Goal: Information Seeking & Learning: Find specific fact

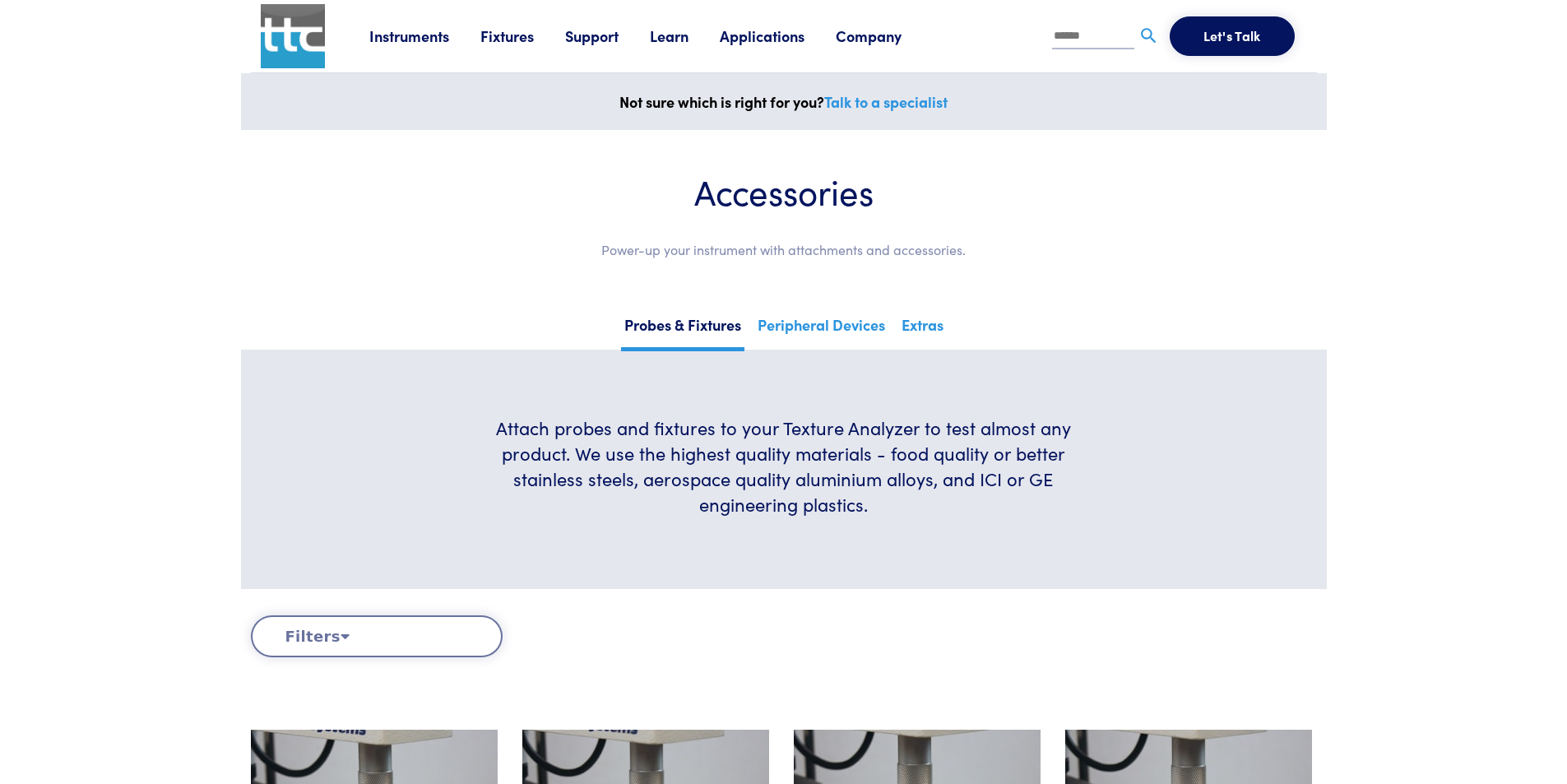
click at [1084, 35] on input "text" at bounding box center [1094, 38] width 82 height 25
paste input "*****"
type input "*****"
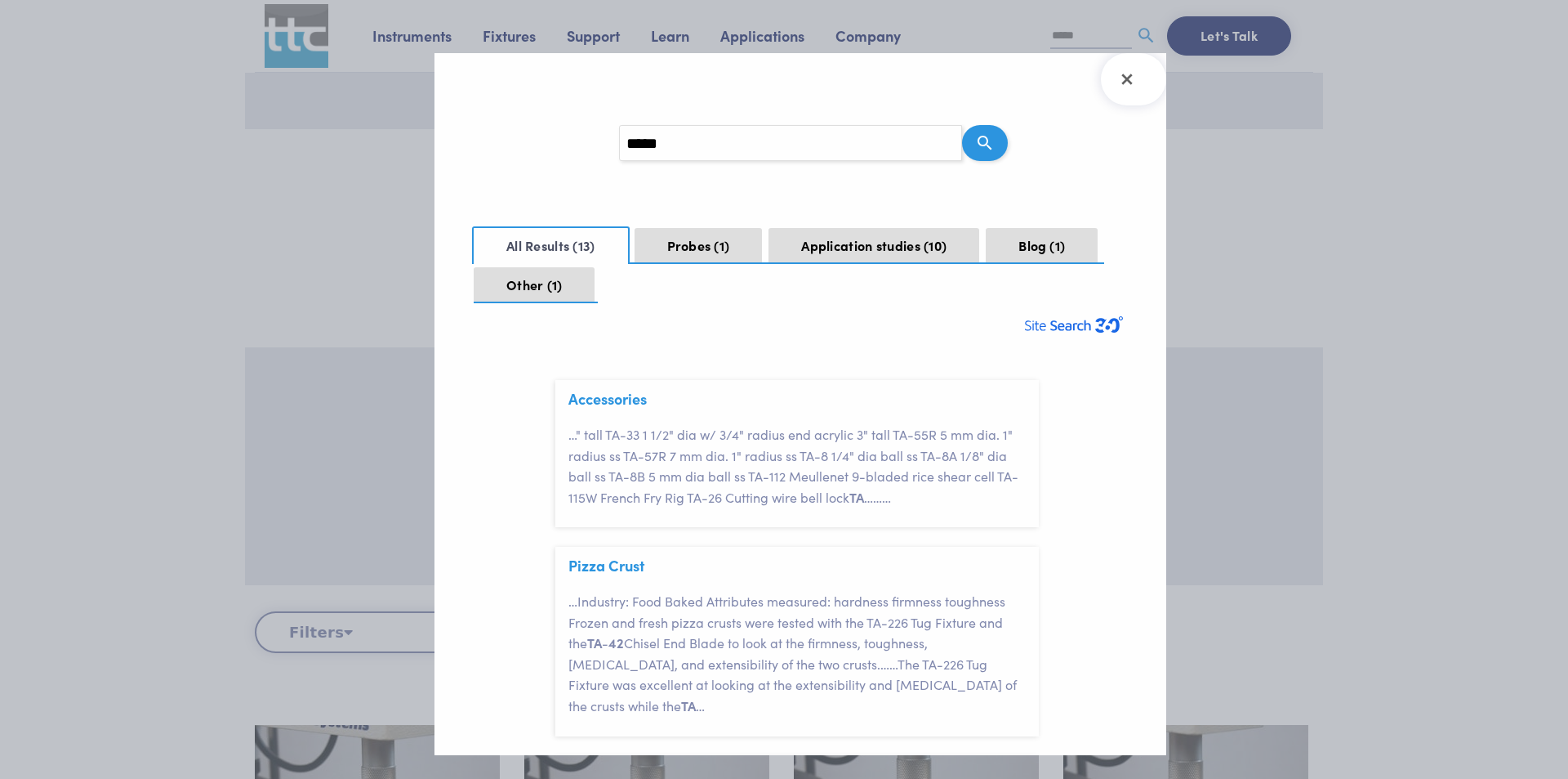
scroll to position [49, 0]
click at [698, 247] on button "Probes 1" at bounding box center [699, 246] width 128 height 36
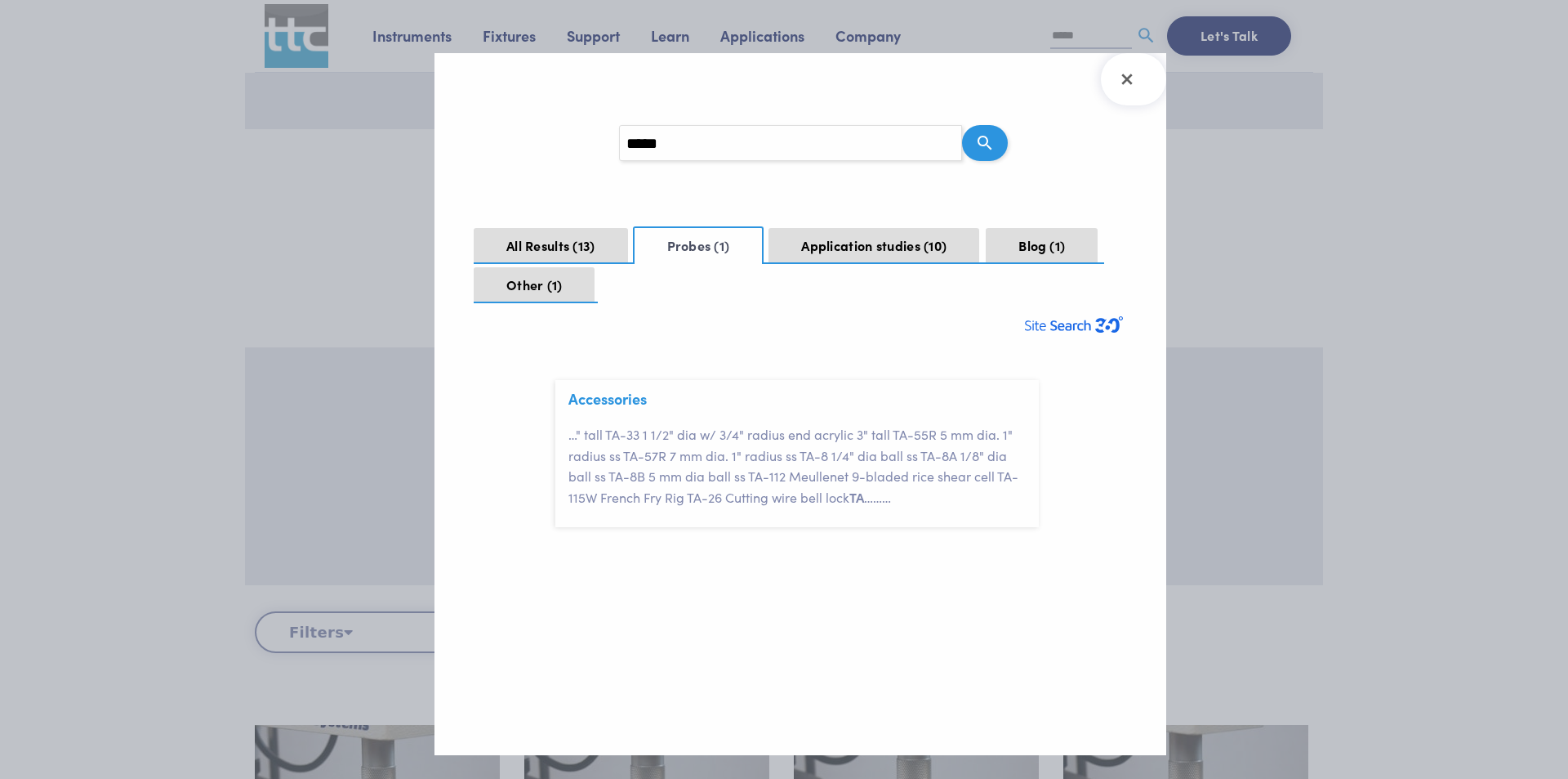
click at [651, 444] on p "… " tall TA-33 1 1/2" dia w/ 3/4" radius end acrylic 3" tall TA-55R 5 mm dia. 1…" at bounding box center [804, 466] width 471 height 84
drag, startPoint x: 614, startPoint y: 414, endPoint x: 615, endPoint y: 406, distance: 8.1
click at [614, 412] on div "Accessories … " tall TA-33 1 1/2" dia w/ 3/4" radius end acrylic 3" tall TA-55R…" at bounding box center [804, 453] width 471 height 147
click at [615, 408] on link "Accessories" at bounding box center [608, 398] width 78 height 20
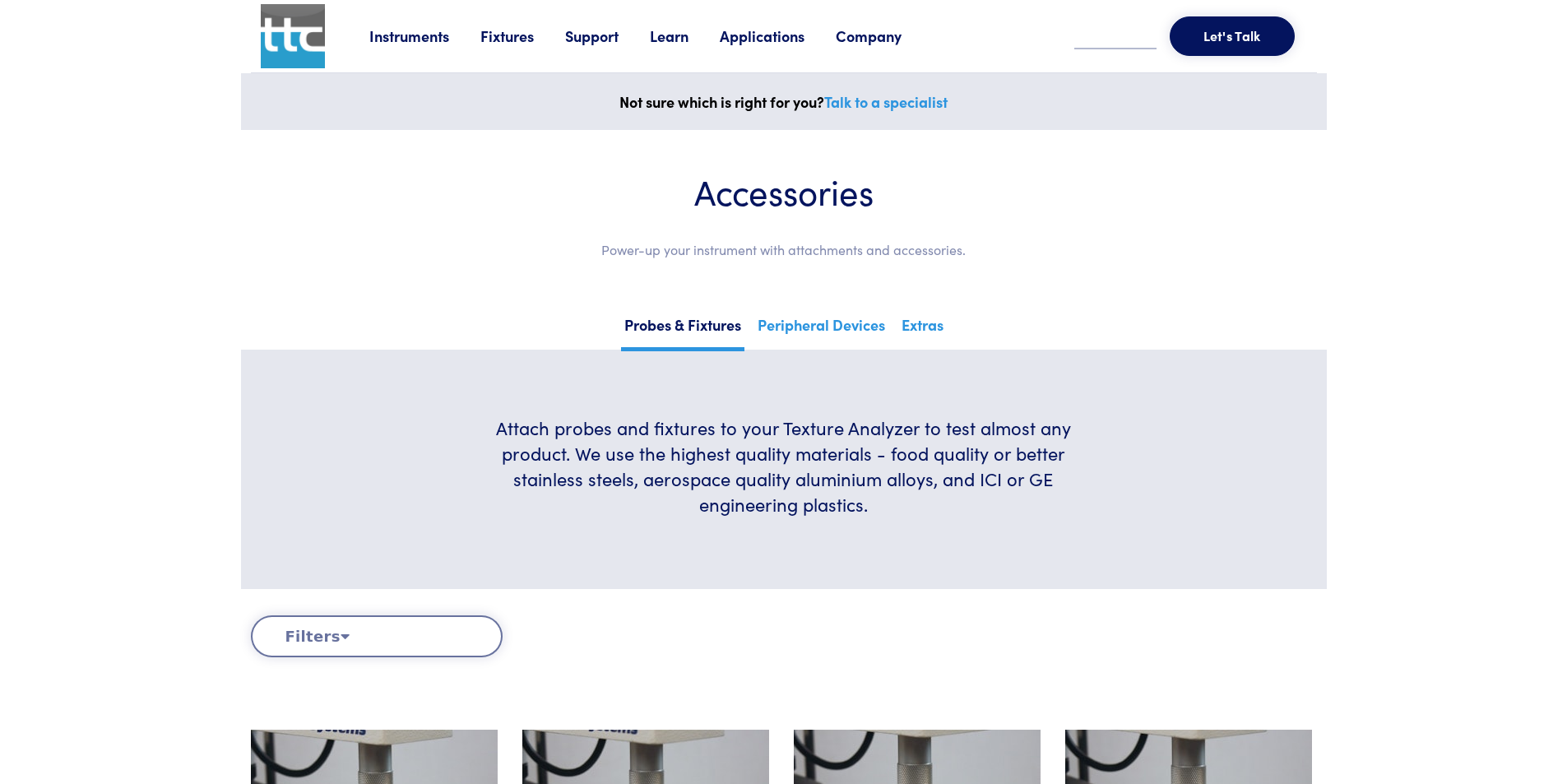
click at [415, 620] on button "Filters" at bounding box center [377, 635] width 252 height 42
click at [328, 640] on button "Filters" at bounding box center [377, 635] width 252 height 42
click at [341, 638] on icon at bounding box center [345, 635] width 9 height 15
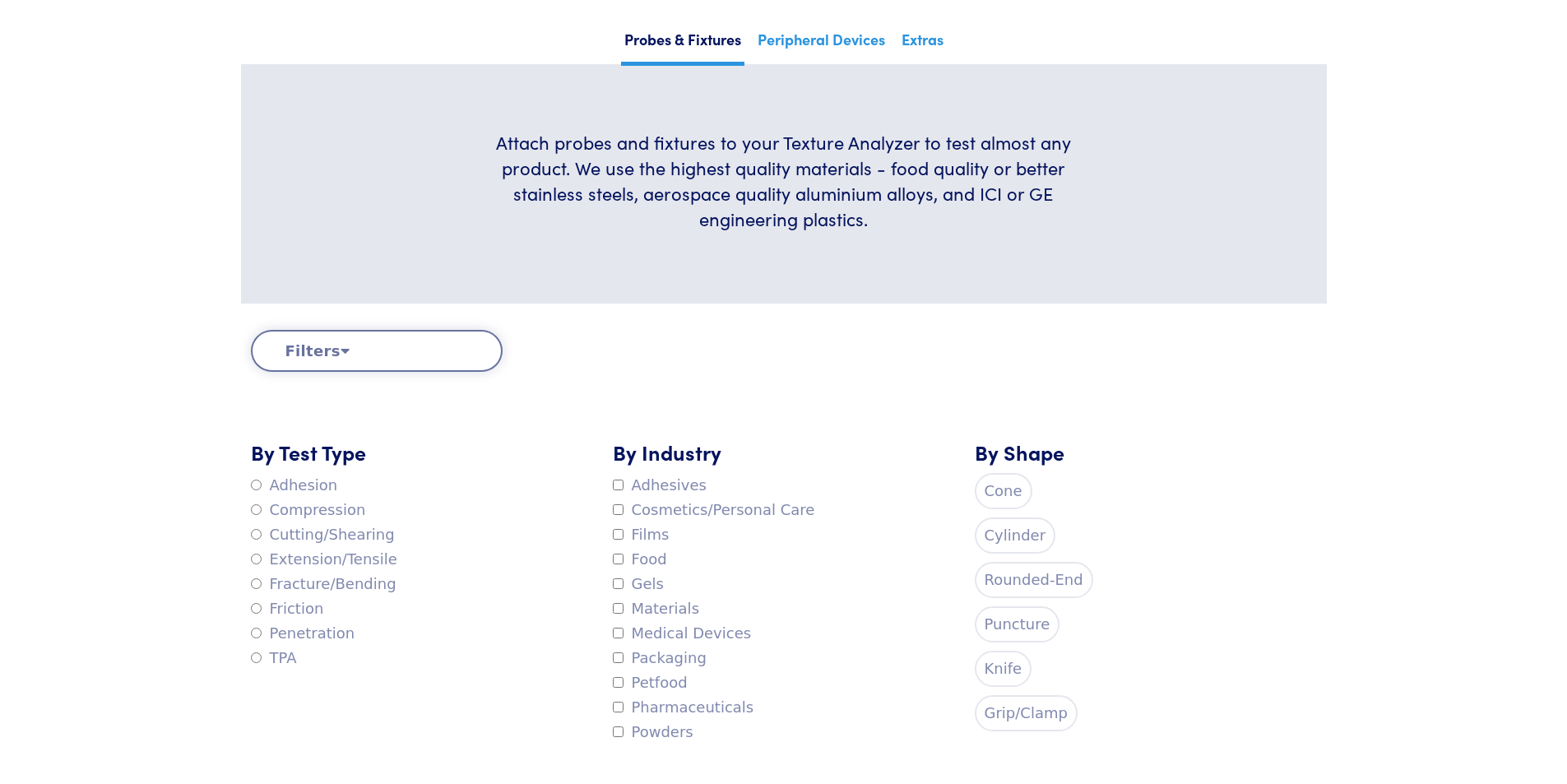
scroll to position [329, 0]
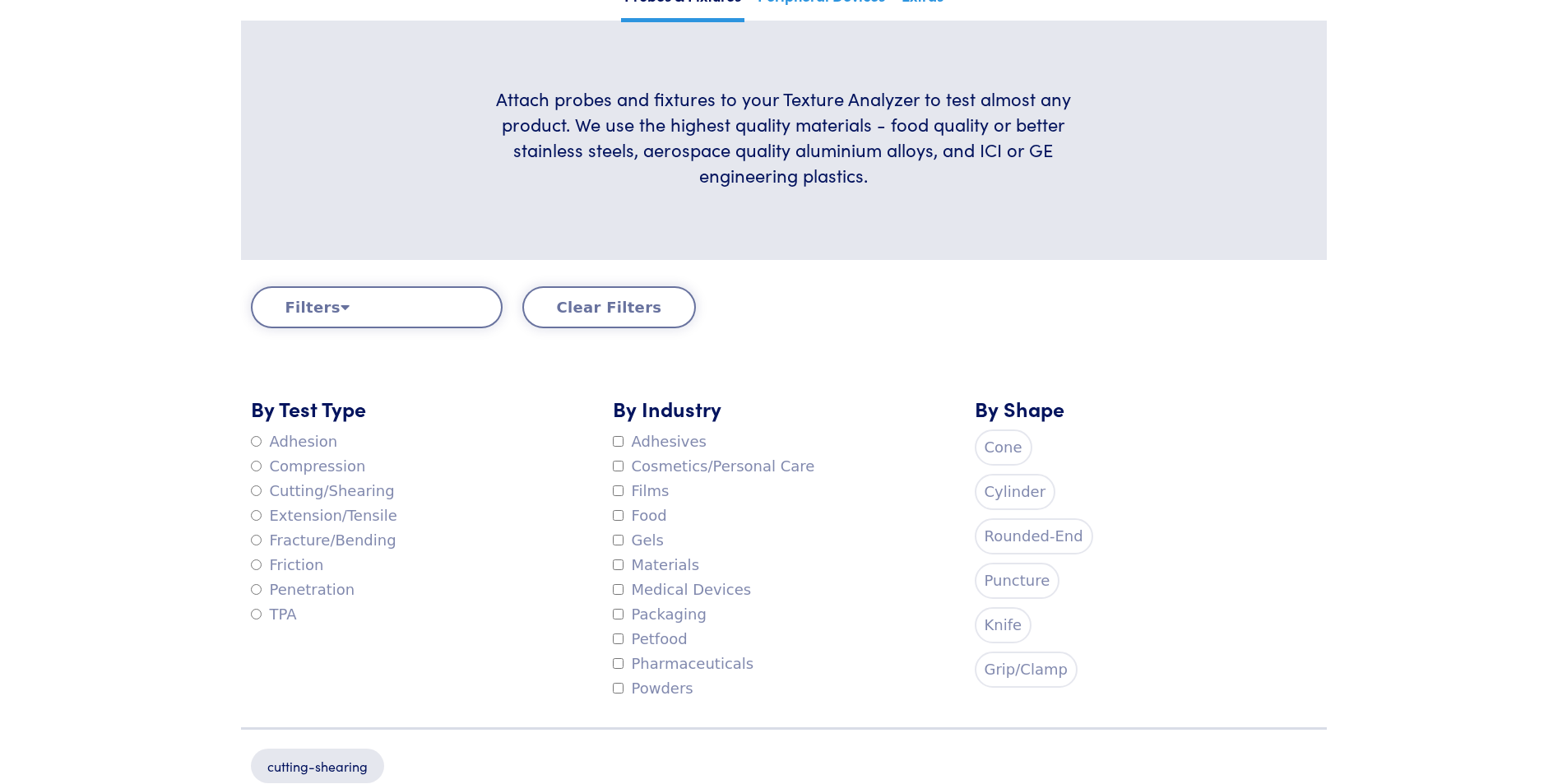
click at [989, 625] on label "Knife" at bounding box center [1003, 625] width 57 height 36
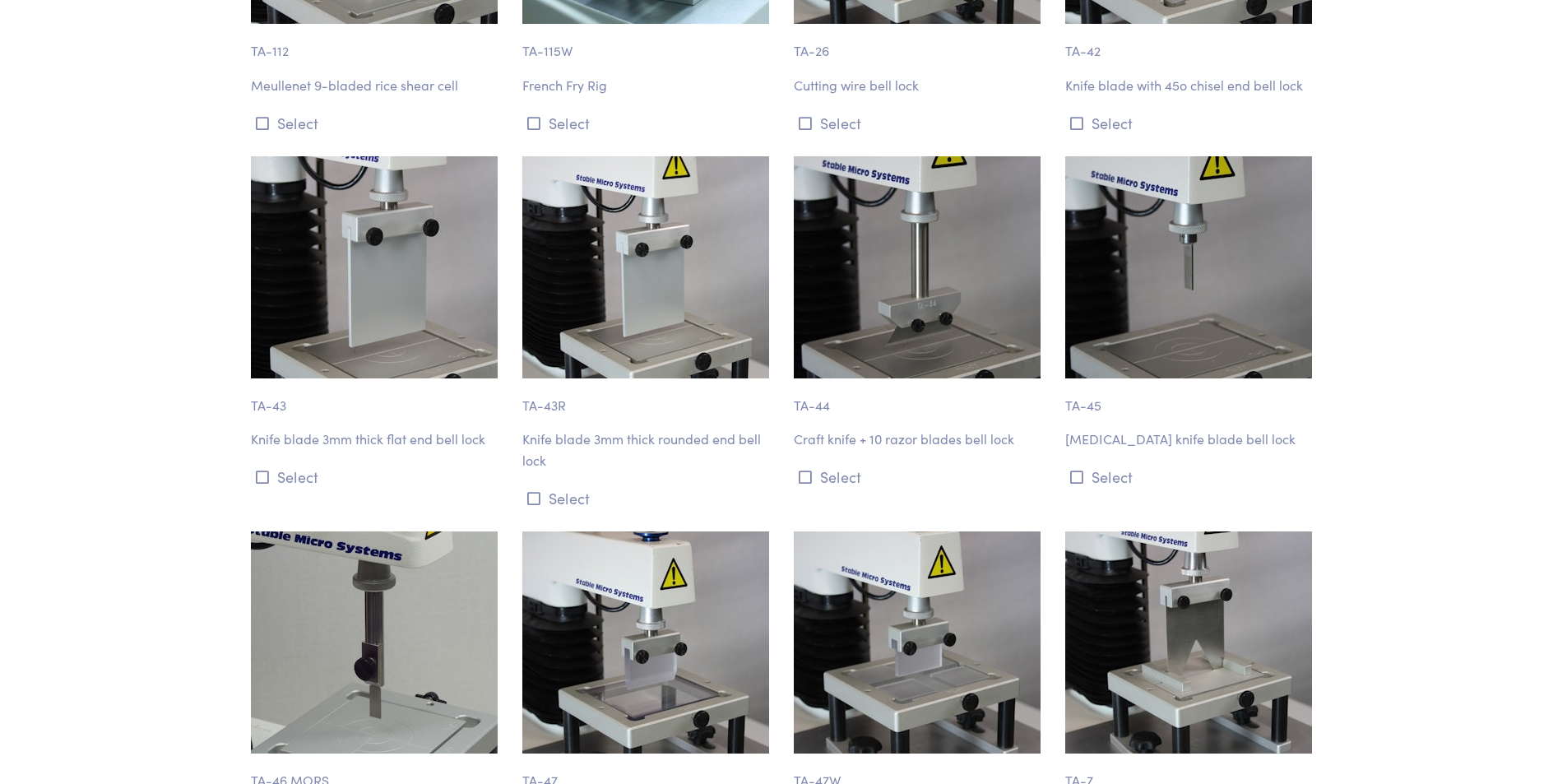
scroll to position [1151, 0]
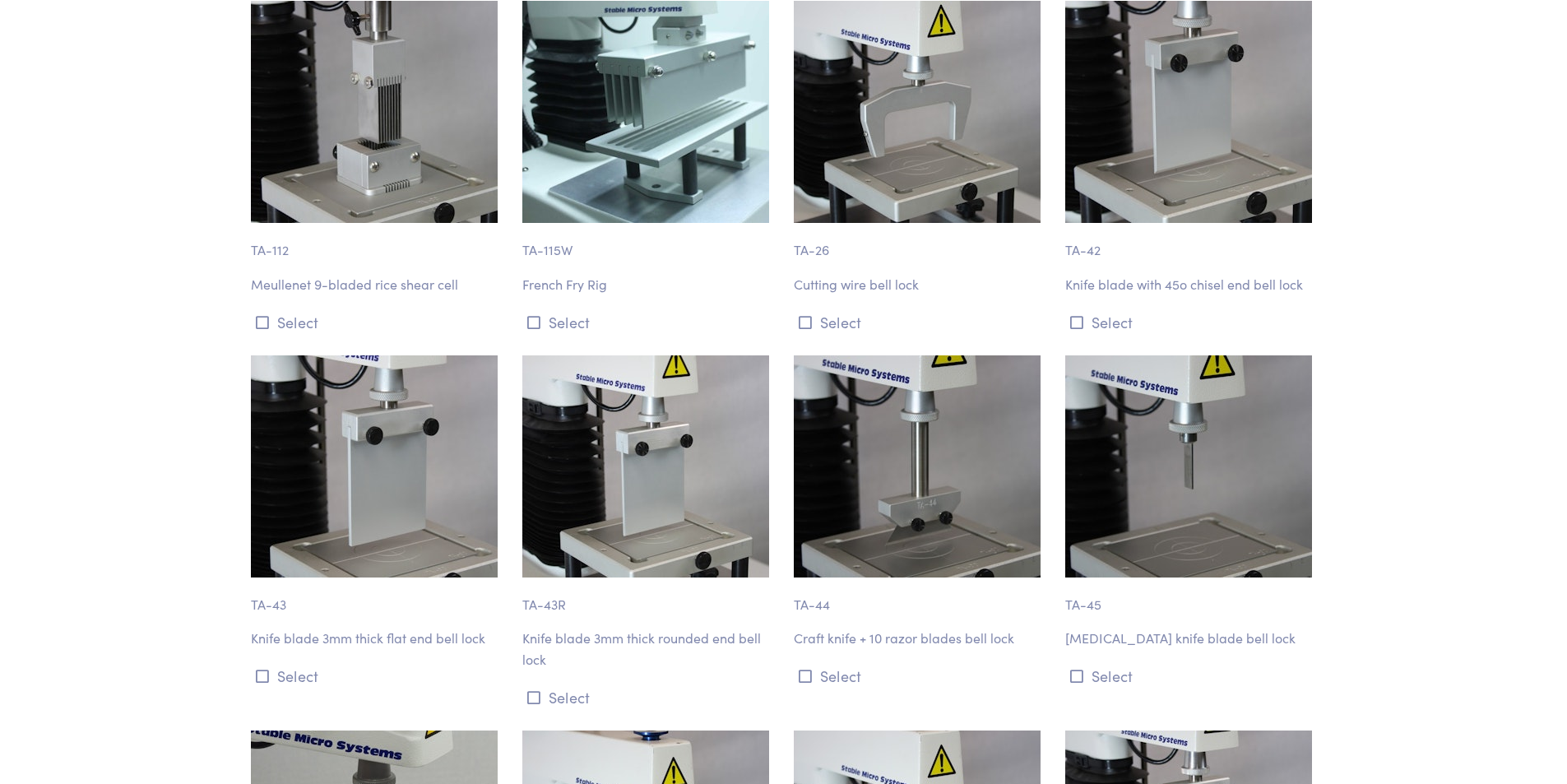
click at [805, 607] on p "TA-44" at bounding box center [920, 596] width 252 height 38
click at [868, 555] on img at bounding box center [917, 466] width 247 height 222
click at [895, 649] on div "TA-44 Craft knife + 10 razor blades bell lock Select" at bounding box center [920, 532] width 272 height 355
click at [891, 650] on div "TA-44 Craft knife + 10 razor blades bell lock Select" at bounding box center [920, 532] width 272 height 355
click at [827, 638] on p "Craft knife + 10 razor blades bell lock" at bounding box center [920, 638] width 252 height 22
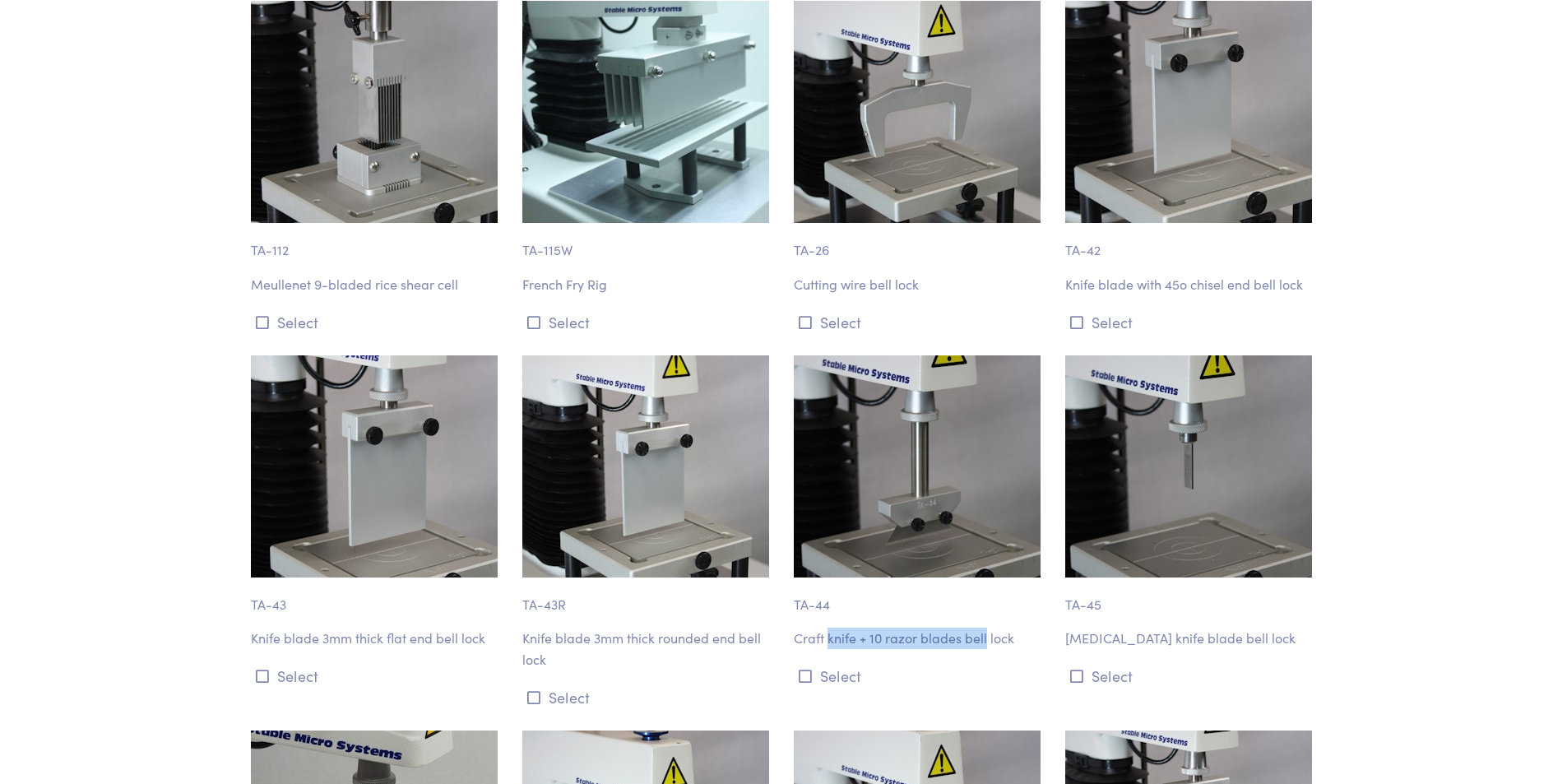
drag, startPoint x: 869, startPoint y: 647, endPoint x: 975, endPoint y: 636, distance: 106.6
click at [975, 637] on p "Craft knife + 10 razor blades bell lock" at bounding box center [920, 638] width 252 height 22
click at [925, 418] on img at bounding box center [917, 466] width 247 height 222
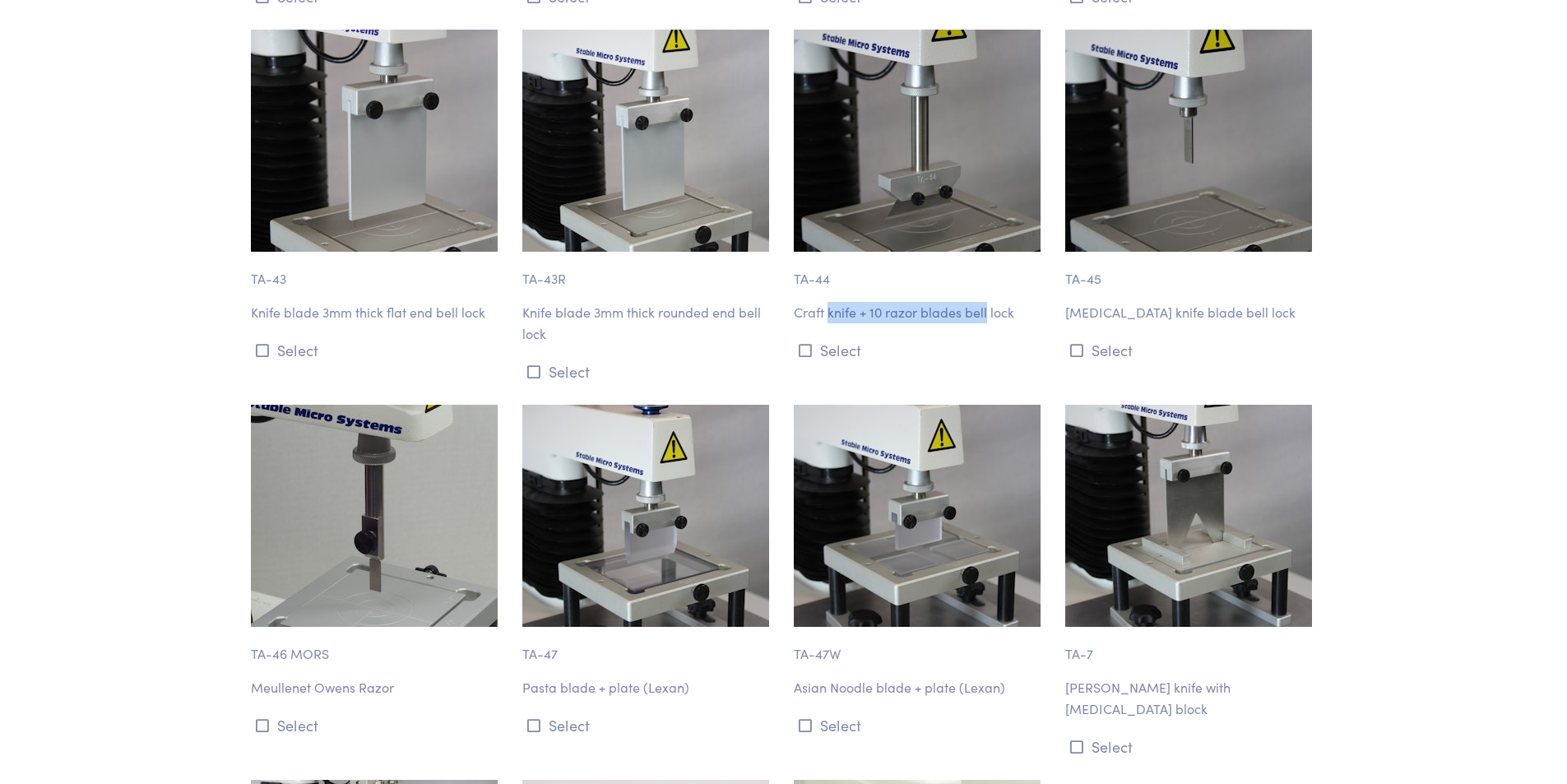
scroll to position [1315, 0]
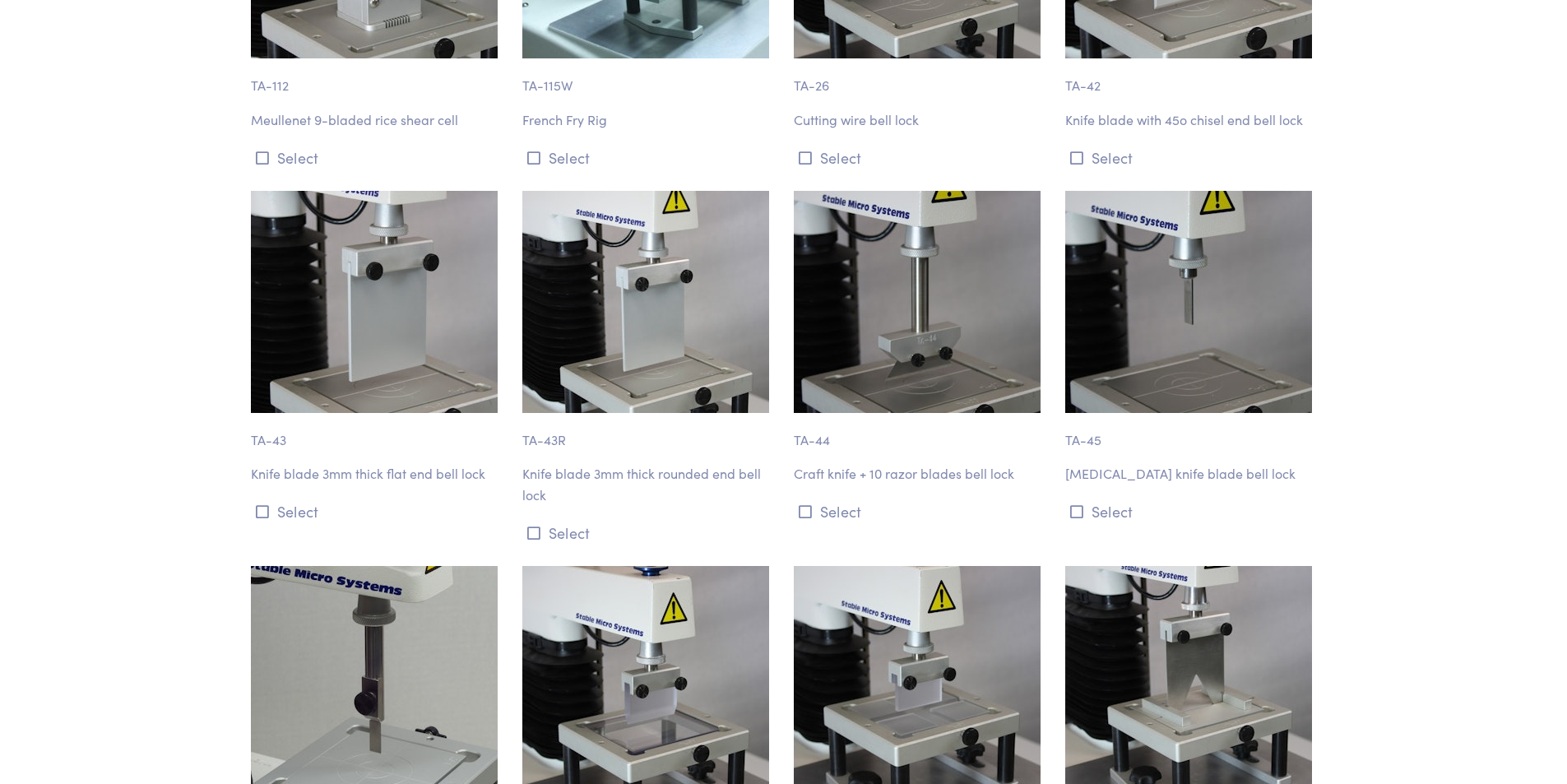
click at [910, 495] on div "TA-44 Craft knife + 10 razor blades bell lock Select" at bounding box center [920, 368] width 272 height 355
drag, startPoint x: 794, startPoint y: 418, endPoint x: 818, endPoint y: 439, distance: 31.9
click at [795, 418] on p "TA-44" at bounding box center [920, 432] width 252 height 38
drag, startPoint x: 1187, startPoint y: 318, endPoint x: 1177, endPoint y: 380, distance: 62.8
click at [1187, 319] on img at bounding box center [1188, 302] width 247 height 222
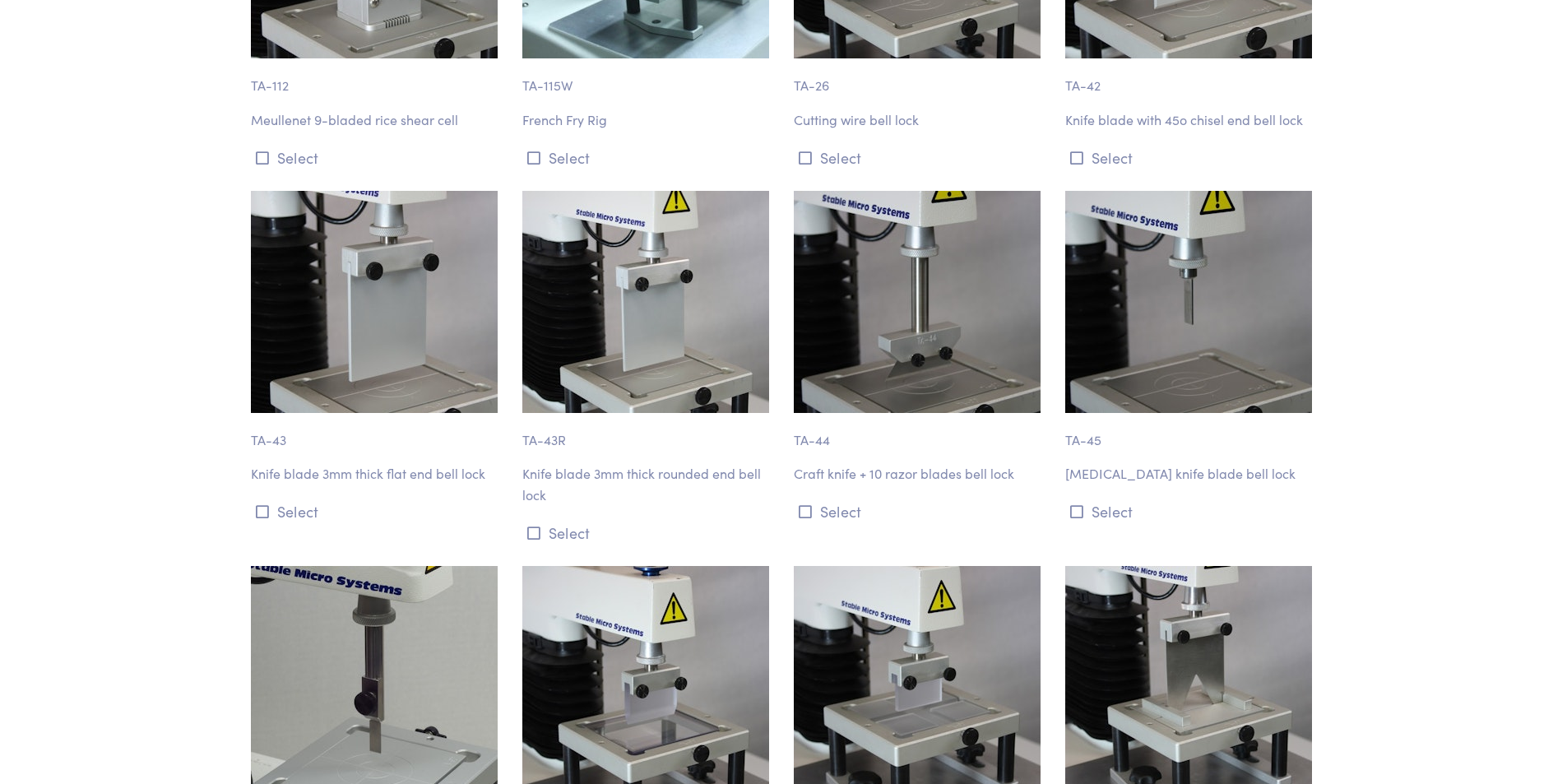
drag, startPoint x: 1143, startPoint y: 444, endPoint x: 1126, endPoint y: 444, distance: 17.0
click at [1134, 444] on p "TA-45" at bounding box center [1190, 432] width 252 height 38
click at [1086, 449] on p "TA-45" at bounding box center [1190, 432] width 252 height 38
click at [1073, 443] on p "TA-45" at bounding box center [1190, 432] width 252 height 38
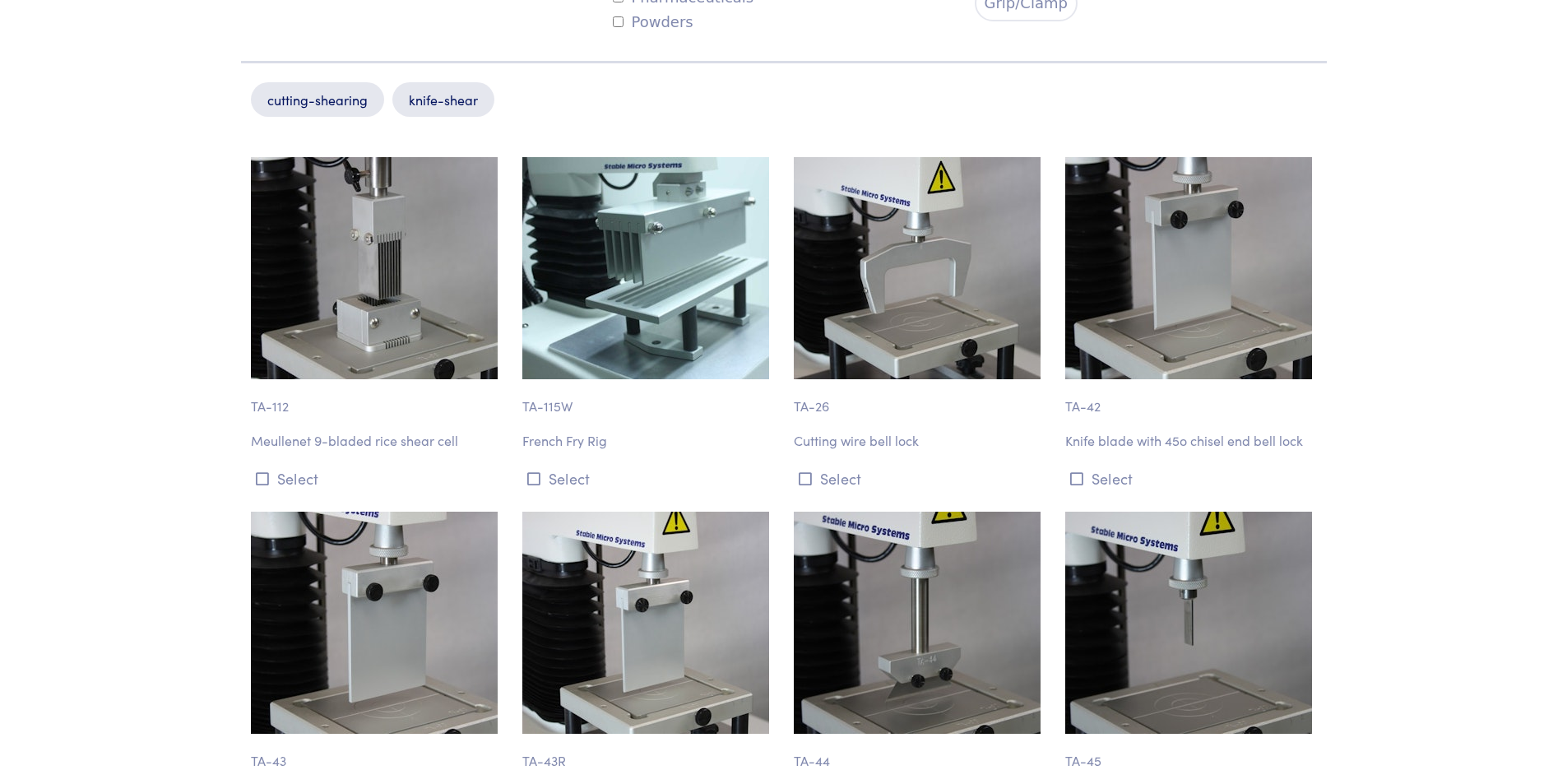
scroll to position [986, 0]
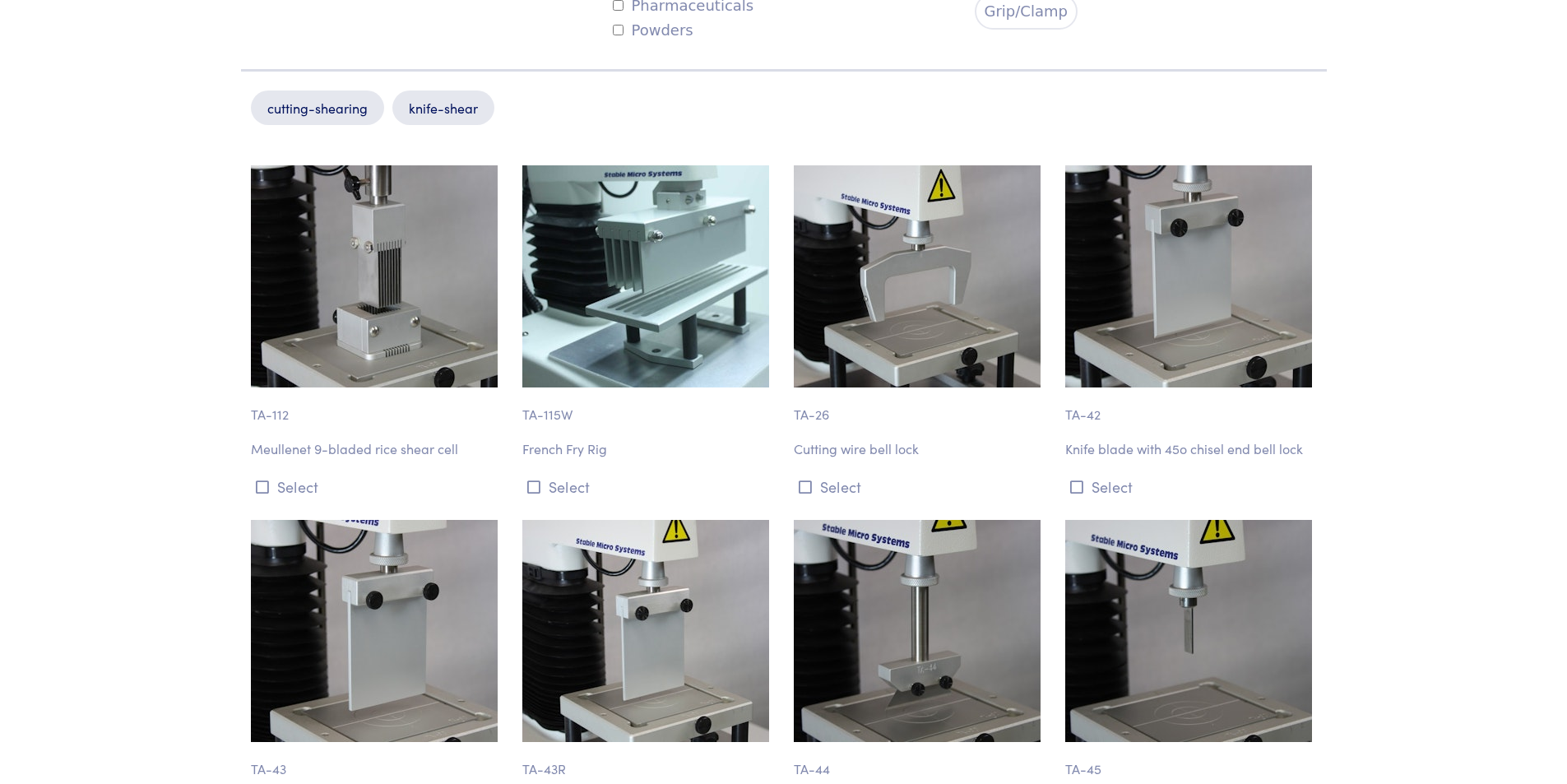
click at [1216, 370] on img at bounding box center [1188, 276] width 247 height 222
click at [1215, 454] on p "Knife blade with 45o chisel end bell lock" at bounding box center [1190, 449] width 252 height 22
click at [1078, 418] on p "TA-42" at bounding box center [1190, 406] width 252 height 38
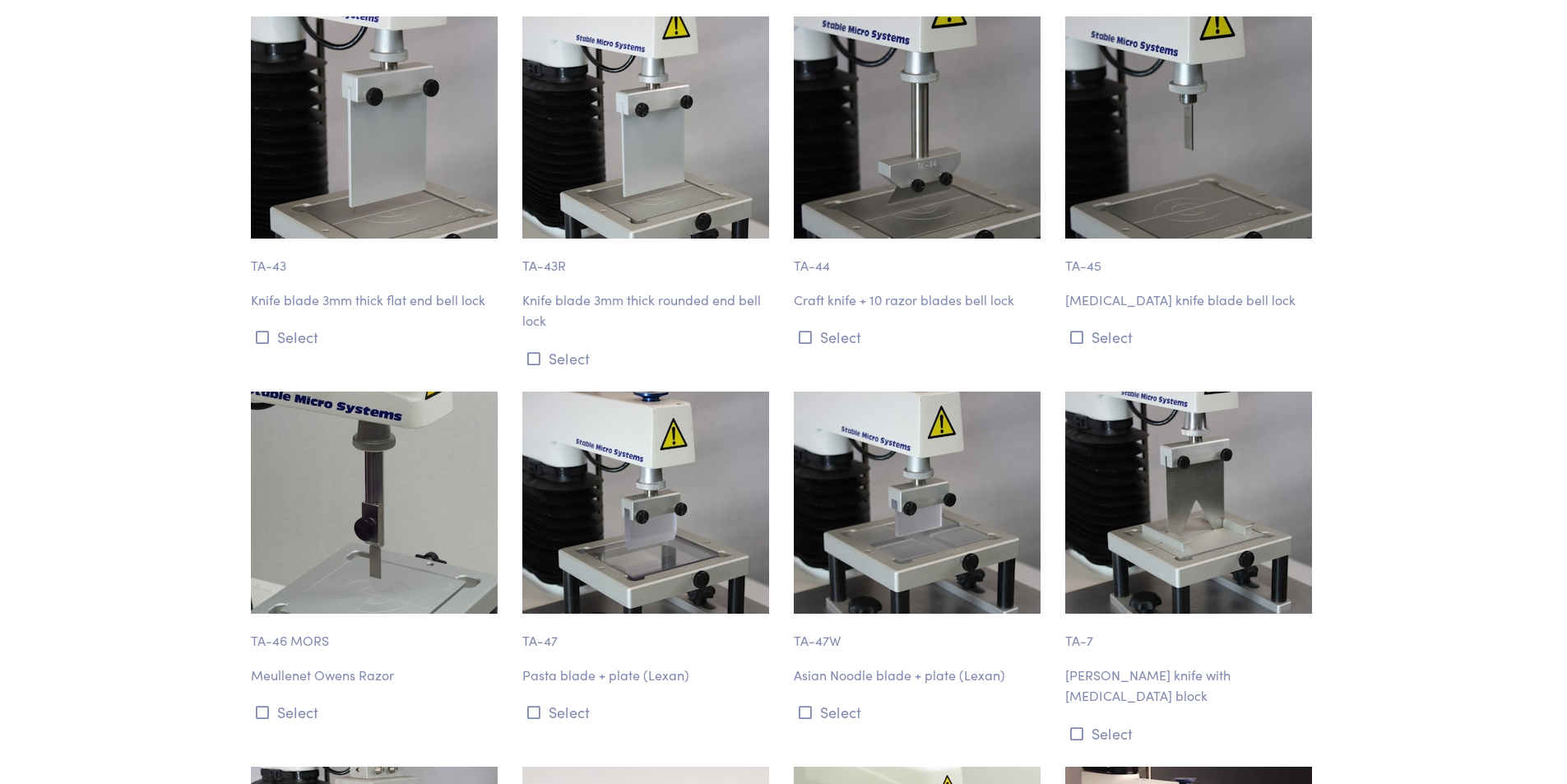
scroll to position [6414, 0]
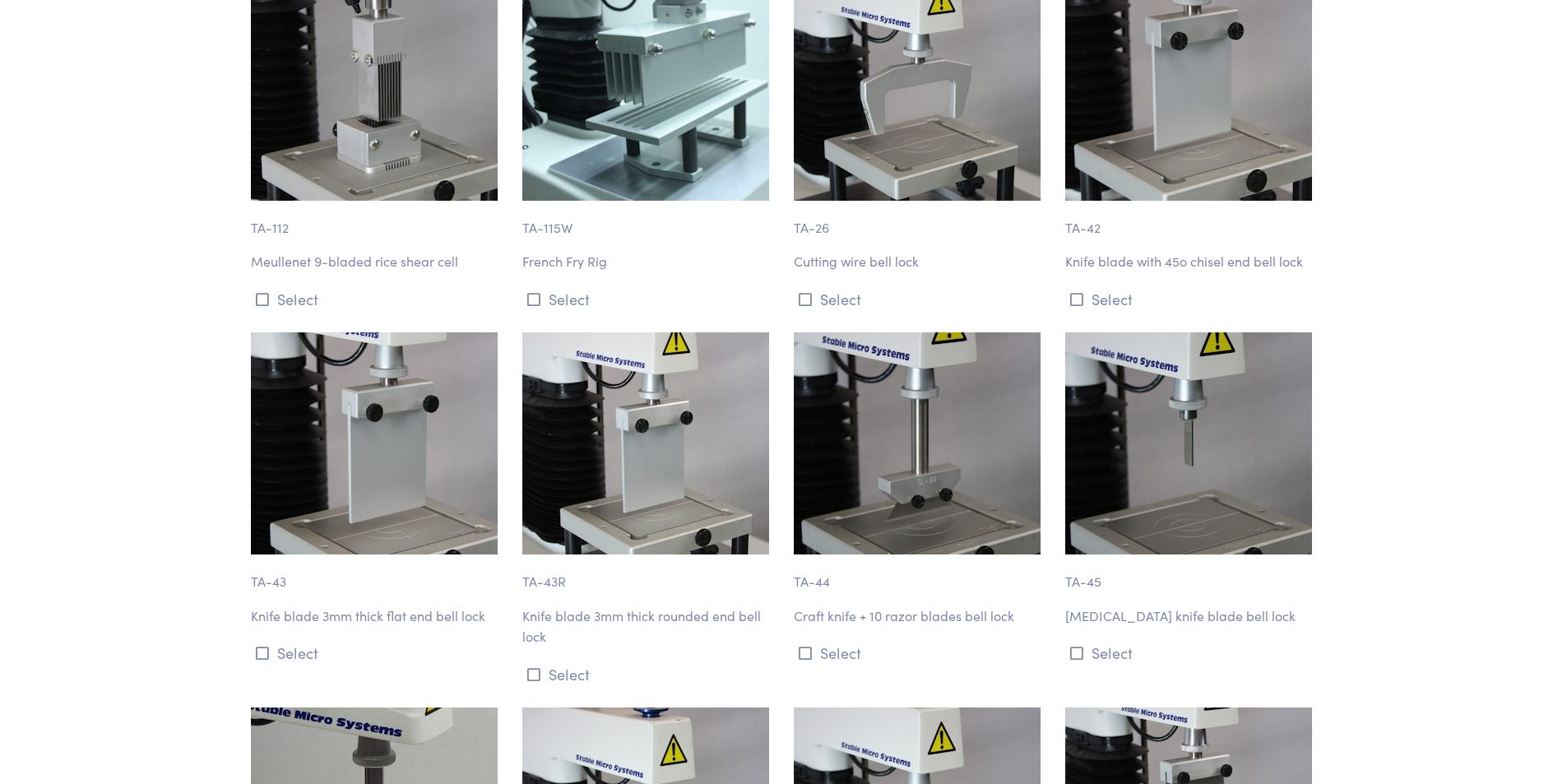
click at [1182, 195] on img at bounding box center [1188, 90] width 247 height 222
click at [1303, 275] on div "TA-42 Knife blade with 45o chisel end bell lock Select" at bounding box center [1190, 145] width 272 height 334
click at [1274, 257] on p "Knife blade with 45o chisel end bell lock" at bounding box center [1190, 262] width 252 height 22
click at [1267, 269] on p "Knife blade with 45o chisel end bell lock" at bounding box center [1190, 262] width 252 height 22
click at [1229, 179] on img at bounding box center [1188, 90] width 247 height 222
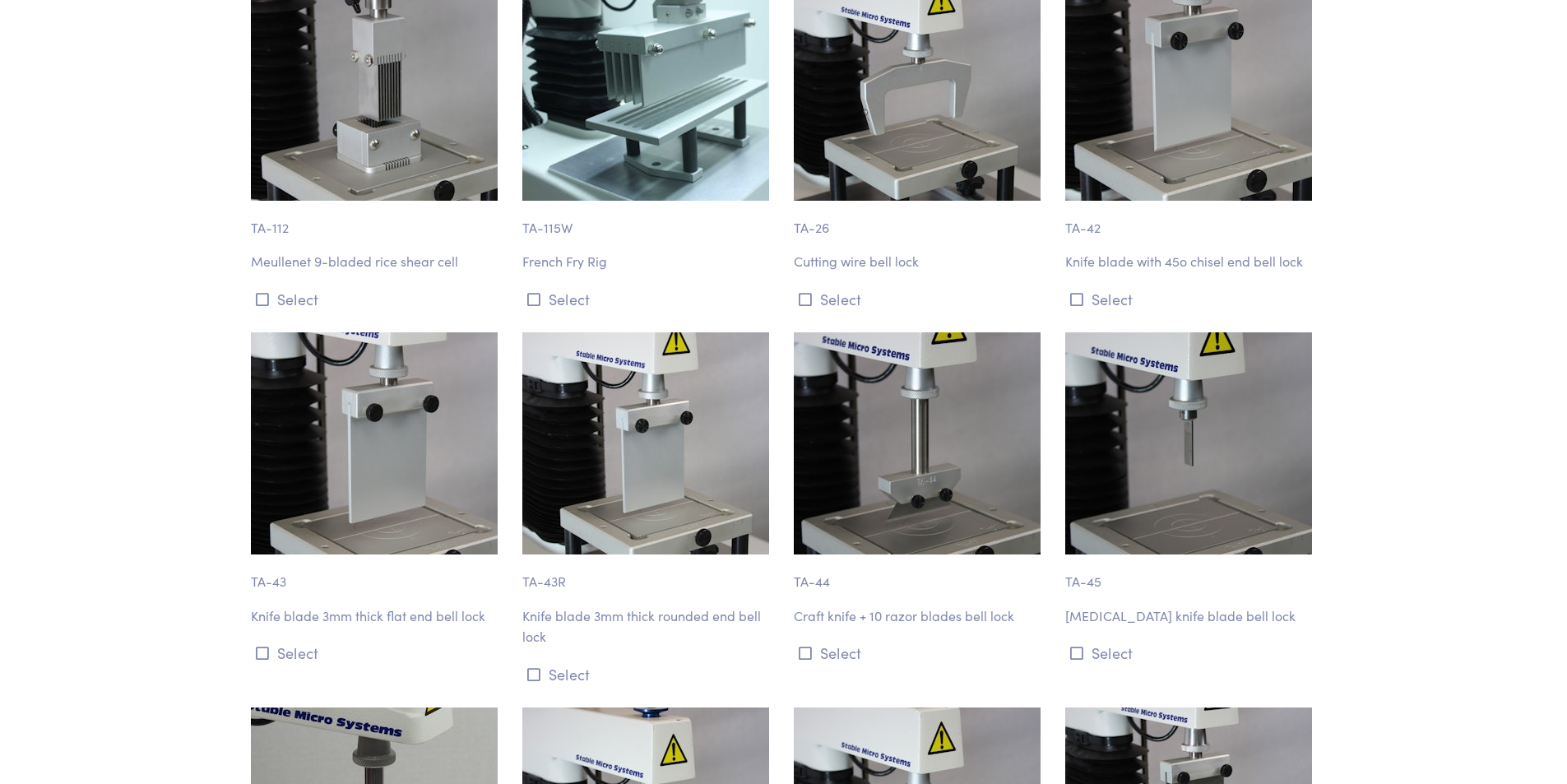
click at [1138, 228] on p "TA-42" at bounding box center [1190, 220] width 252 height 38
click at [1156, 250] on div "TA-42 Knife blade with 45o chisel end bell lock Select" at bounding box center [1190, 145] width 272 height 334
click at [1170, 262] on p "Knife blade with 45o chisel end bell lock" at bounding box center [1190, 262] width 252 height 22
drag, startPoint x: 1177, startPoint y: 264, endPoint x: 1194, endPoint y: 264, distance: 17.0
click at [1182, 265] on p "Knife blade with 45o chisel end bell lock" at bounding box center [1190, 262] width 252 height 22
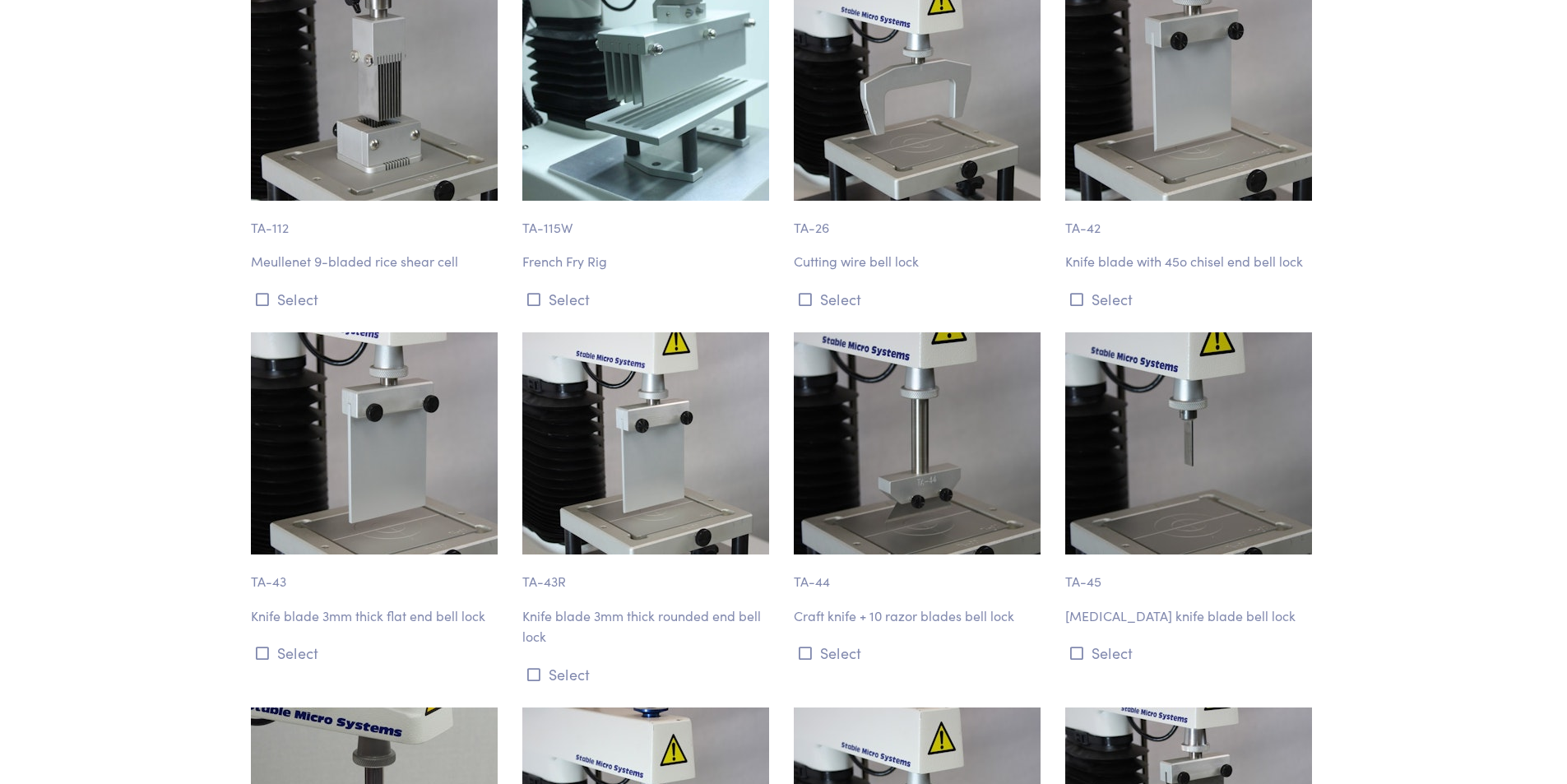
click at [1248, 171] on img at bounding box center [1188, 90] width 247 height 222
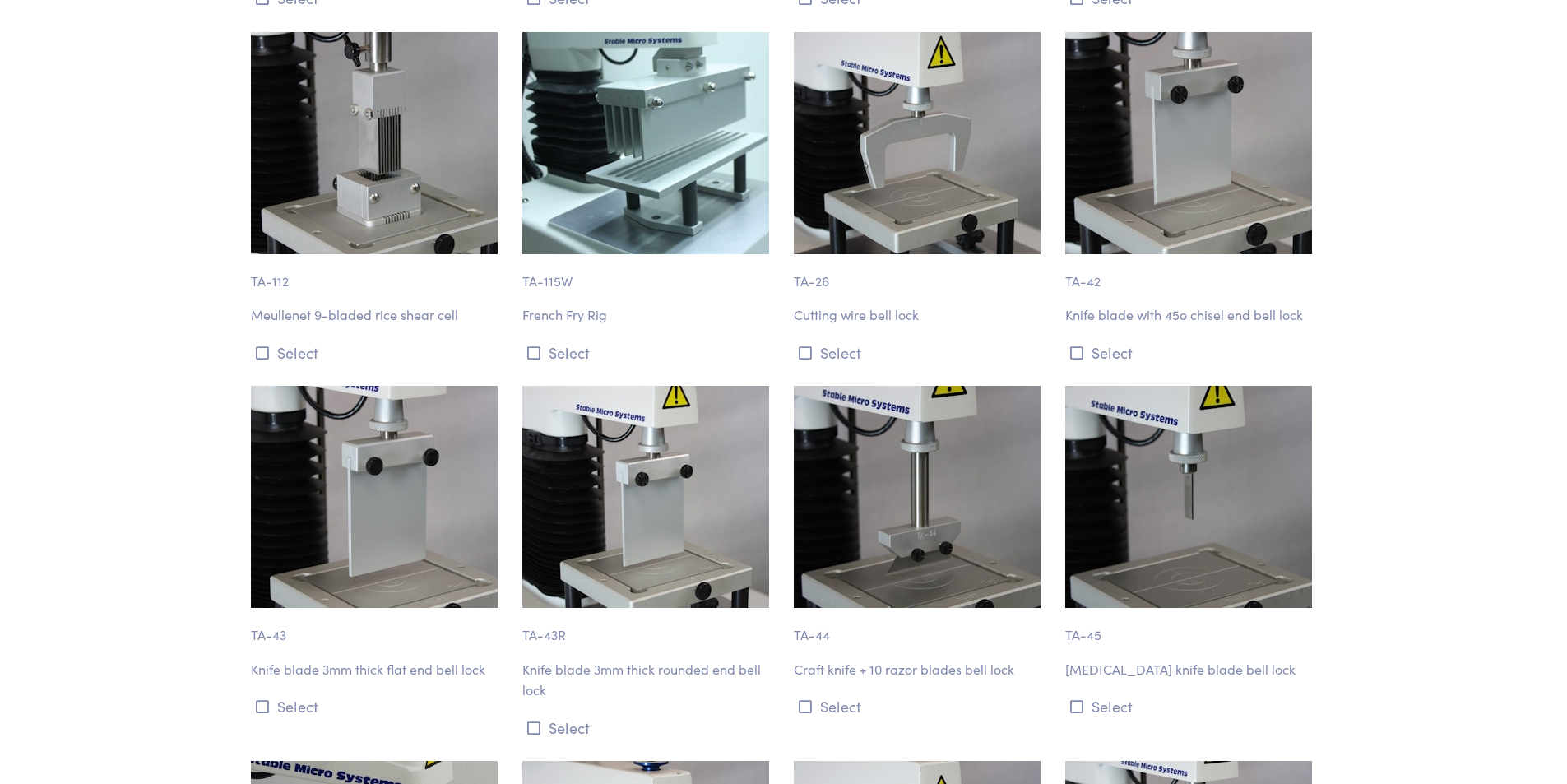
scroll to position [6331, 0]
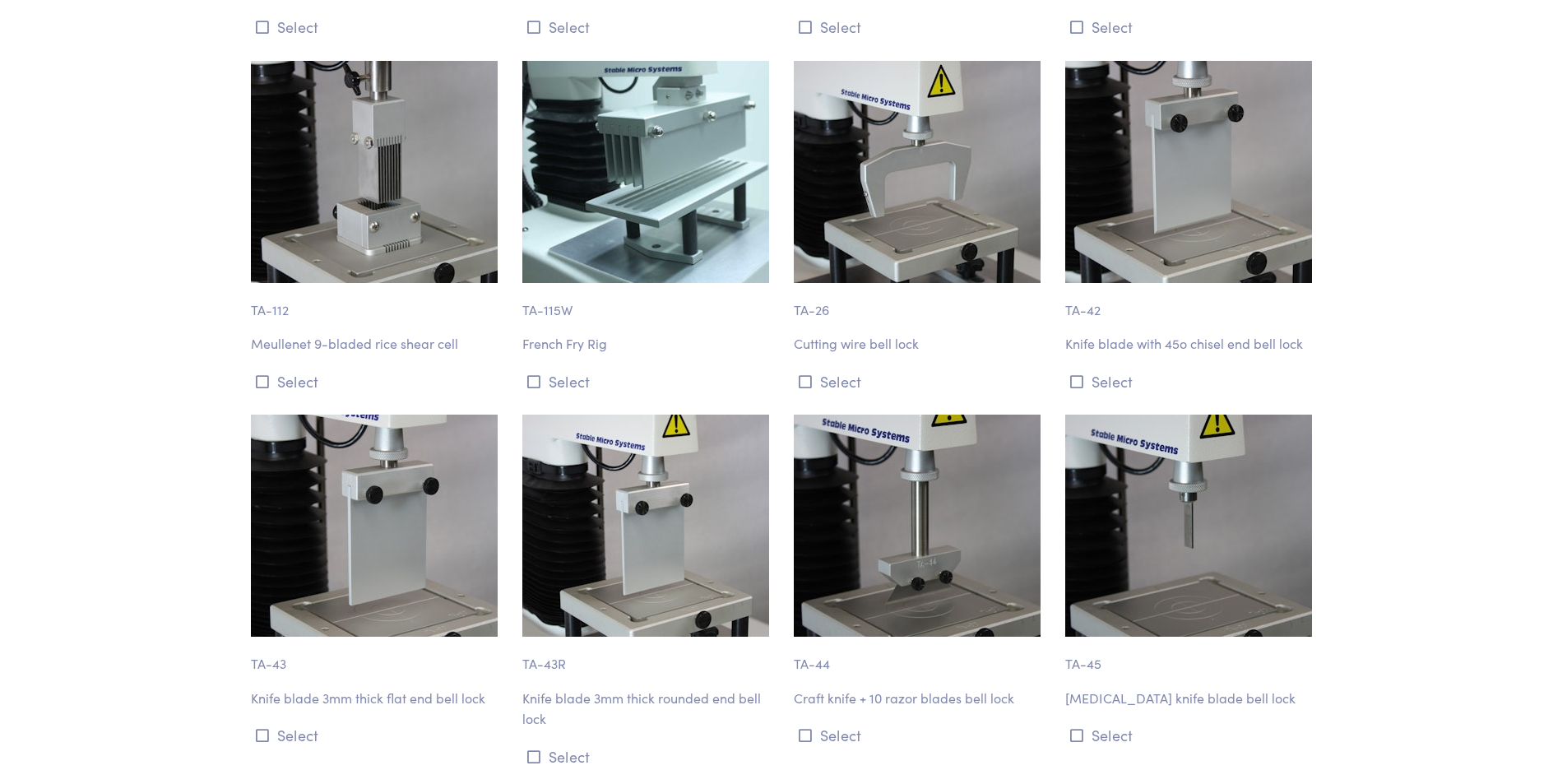
click at [1254, 340] on p "Knife blade with 45o chisel end bell lock" at bounding box center [1190, 344] width 252 height 22
